Goal: Task Accomplishment & Management: Manage account settings

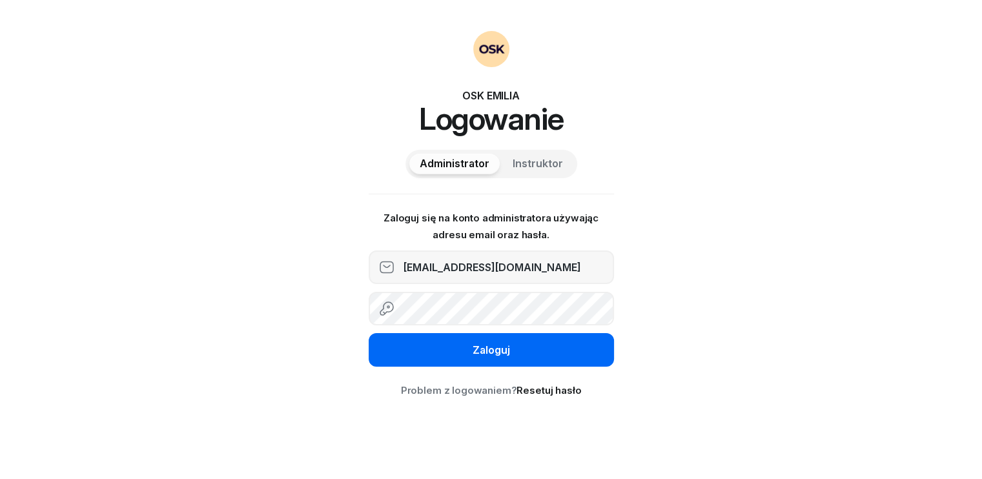
click at [447, 354] on button "Zaloguj" at bounding box center [491, 350] width 245 height 34
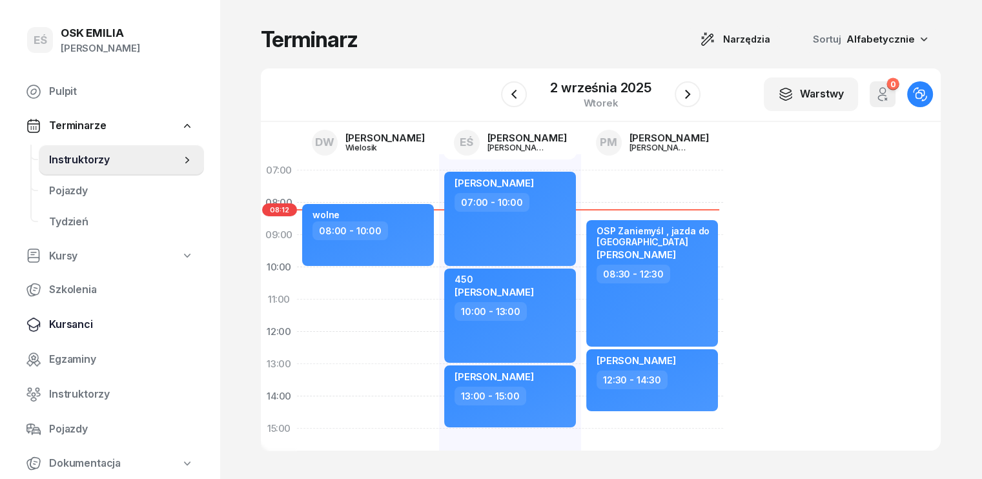
click at [85, 323] on span "Kursanci" at bounding box center [121, 324] width 145 height 17
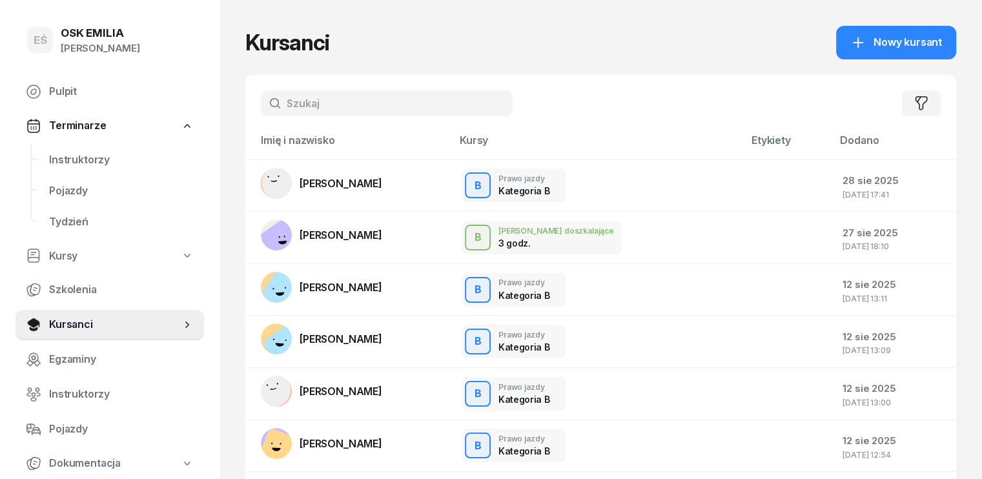
click at [326, 103] on input "text" at bounding box center [387, 103] width 252 height 26
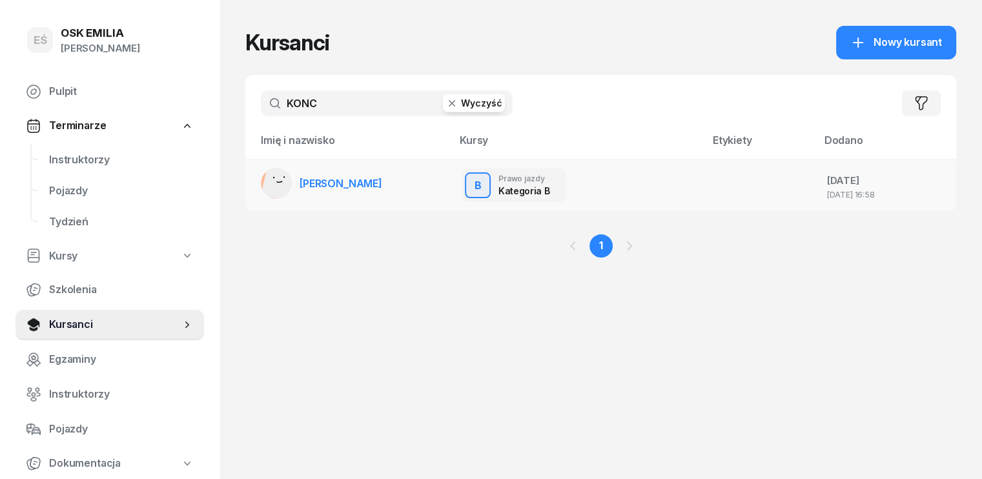
type input "KONC"
click at [373, 185] on span "[PERSON_NAME]" at bounding box center [341, 183] width 83 height 13
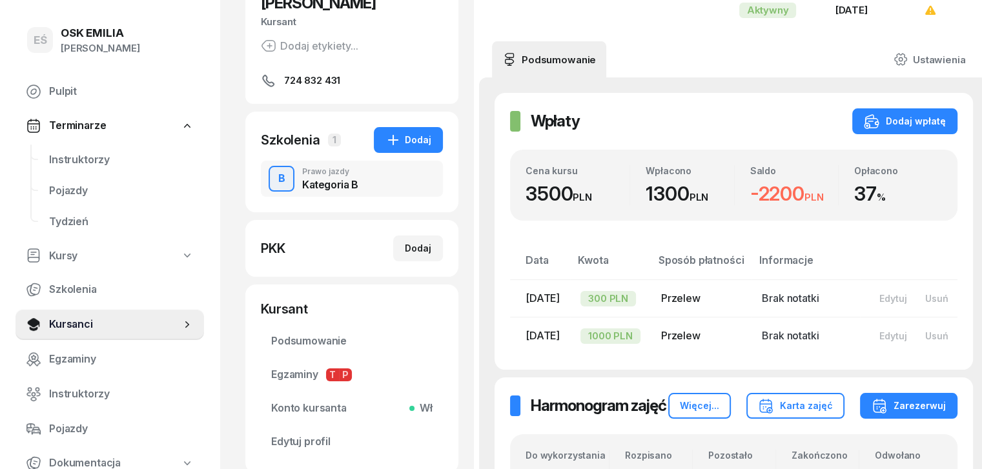
scroll to position [129, 0]
